Goal: Navigation & Orientation: Find specific page/section

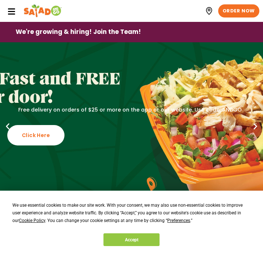
click at [13, 9] on icon at bounding box center [11, 12] width 8 height 8
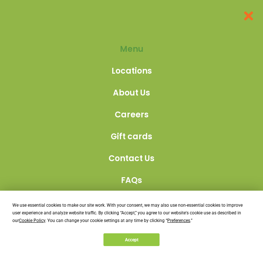
click at [144, 49] on link "Menu" at bounding box center [131, 49] width 46 height 12
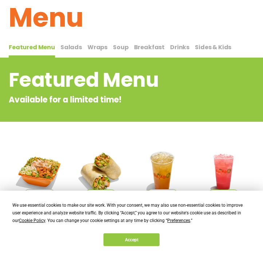
scroll to position [27, 0]
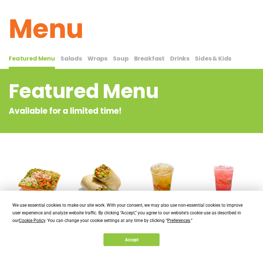
click at [71, 58] on span "Salads" at bounding box center [70, 58] width 21 height 8
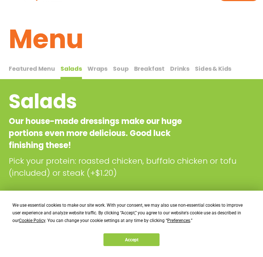
scroll to position [11, 0]
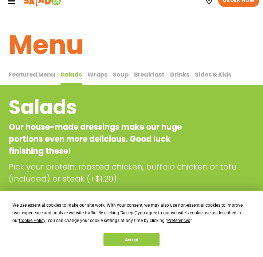
click at [101, 75] on span "Wraps" at bounding box center [97, 74] width 20 height 8
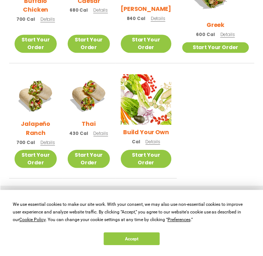
scroll to position [384, 0]
